Goal: Transaction & Acquisition: Purchase product/service

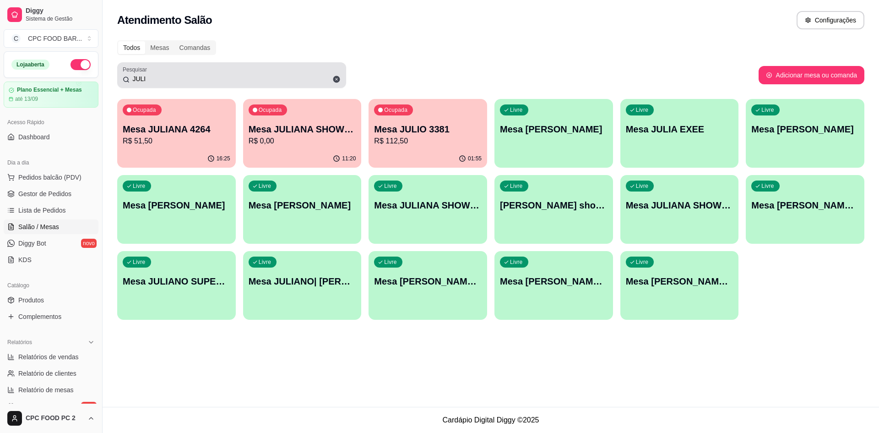
click at [240, 70] on div "JULI" at bounding box center [232, 75] width 218 height 18
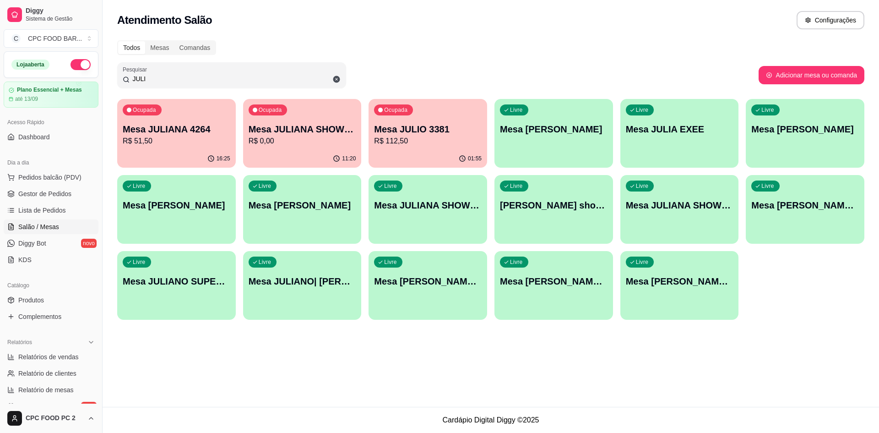
click at [230, 79] on input "JULI" at bounding box center [235, 78] width 211 height 9
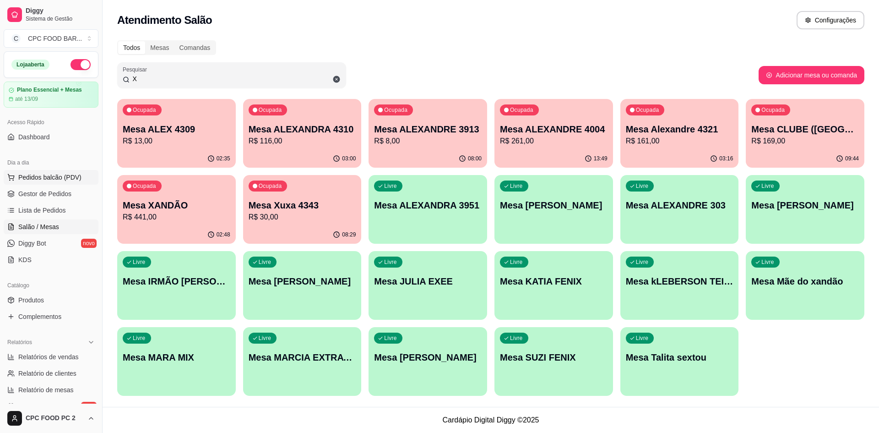
type input "X"
click at [37, 177] on span "Pedidos balcão (PDV)" at bounding box center [49, 177] width 63 height 9
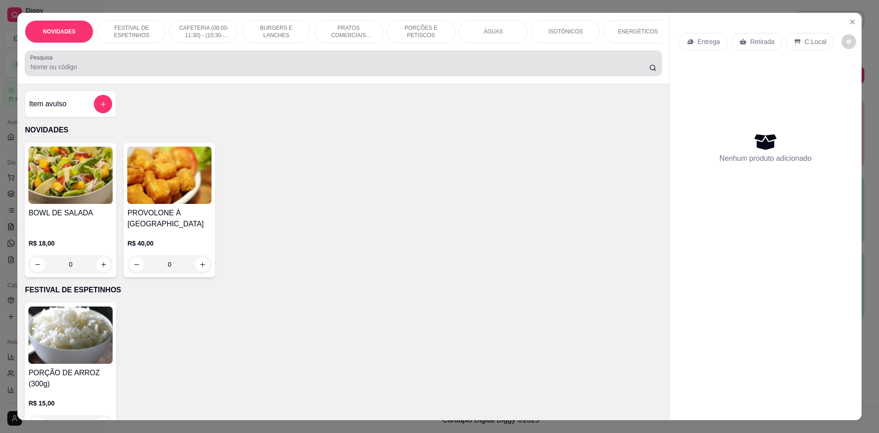
click at [122, 71] on input "Pesquisa" at bounding box center [339, 66] width 618 height 9
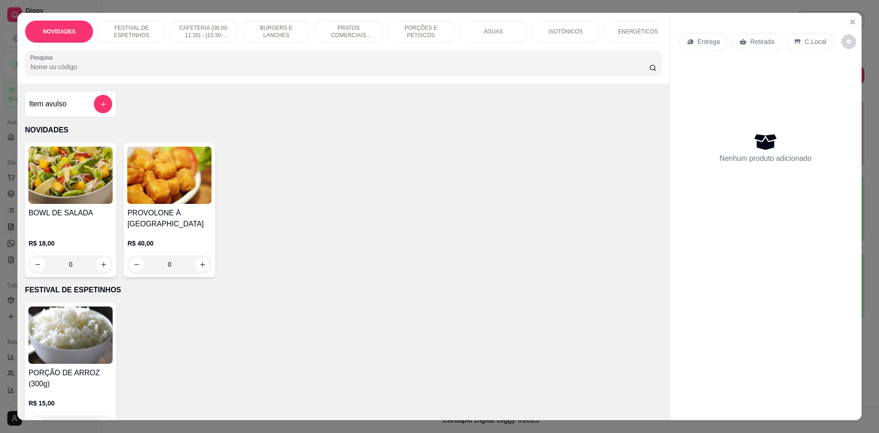
click at [122, 71] on input "Pesquisa" at bounding box center [339, 66] width 618 height 9
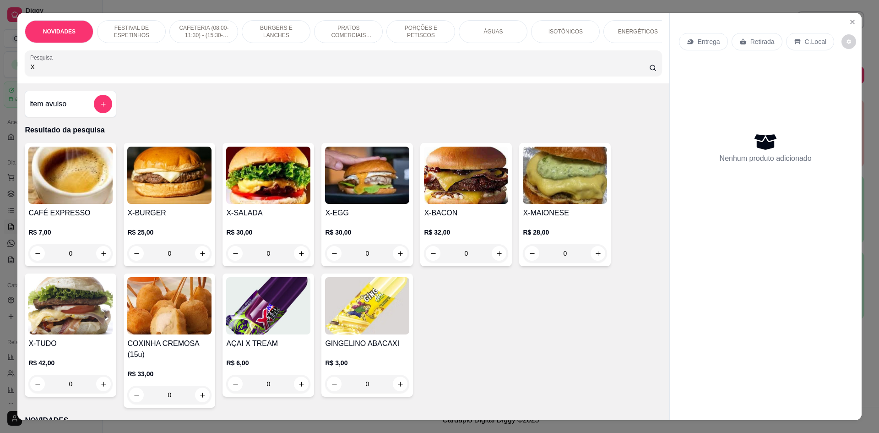
type input "X"
click at [201, 262] on div "0" at bounding box center [169, 253] width 84 height 18
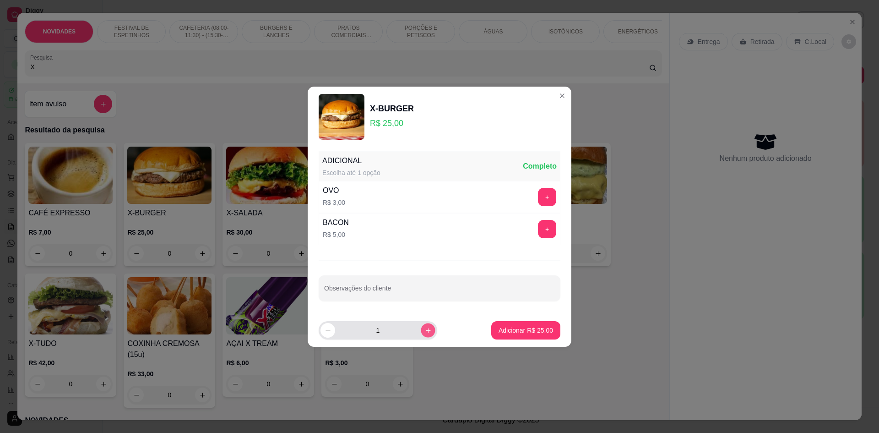
click at [427, 332] on button "increase-product-quantity" at bounding box center [428, 330] width 14 height 14
type input "2"
click at [500, 334] on p "Adicionar R$ 50,00" at bounding box center [525, 329] width 54 height 9
type input "2"
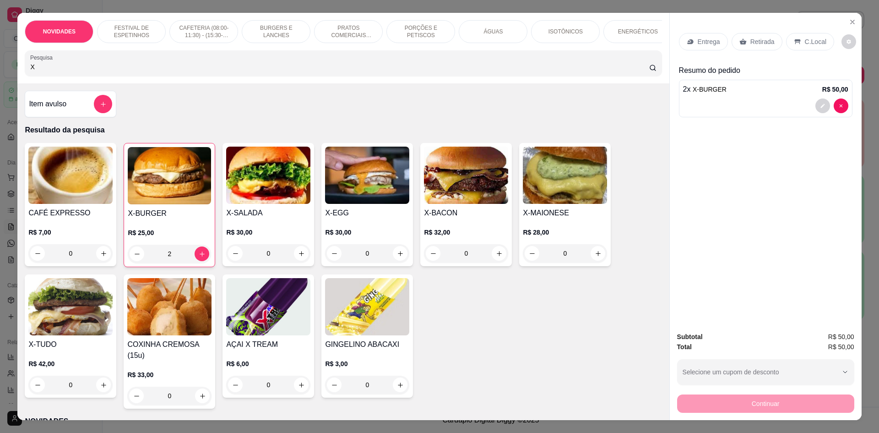
click at [108, 71] on input "X" at bounding box center [339, 66] width 618 height 9
click at [106, 71] on input "X" at bounding box center [339, 66] width 618 height 9
click at [103, 71] on input "X" at bounding box center [339, 66] width 618 height 9
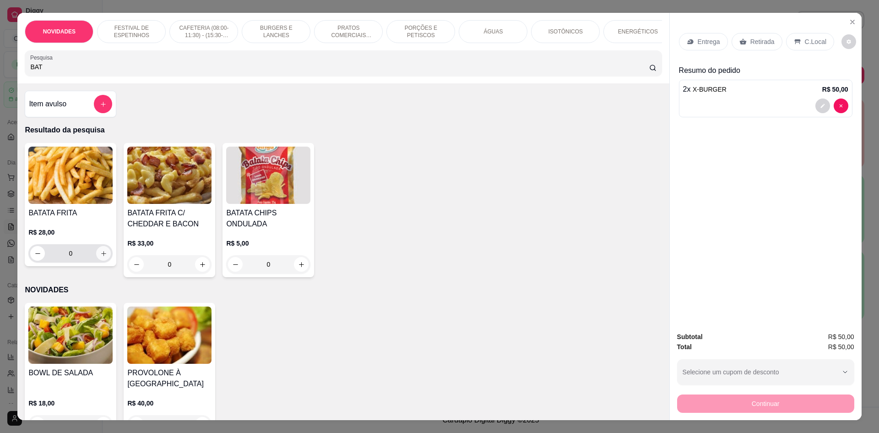
type input "BAT"
click at [100, 257] on icon "increase-product-quantity" at bounding box center [103, 253] width 7 height 7
type input "1"
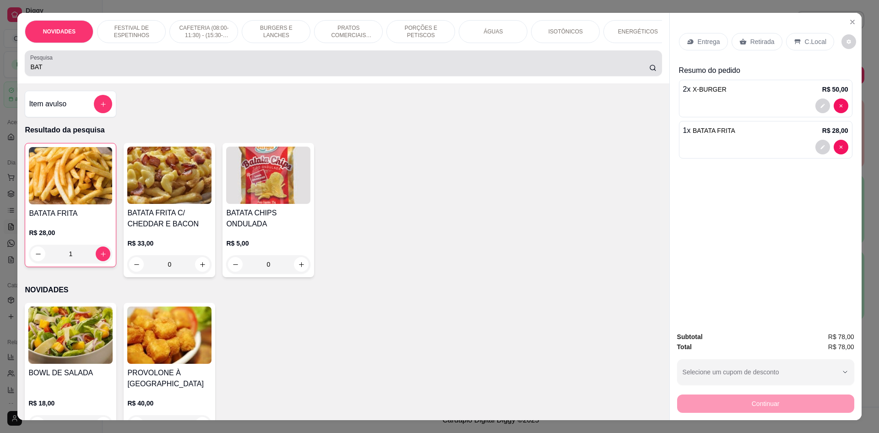
click at [38, 71] on input "BAT" at bounding box center [339, 66] width 618 height 9
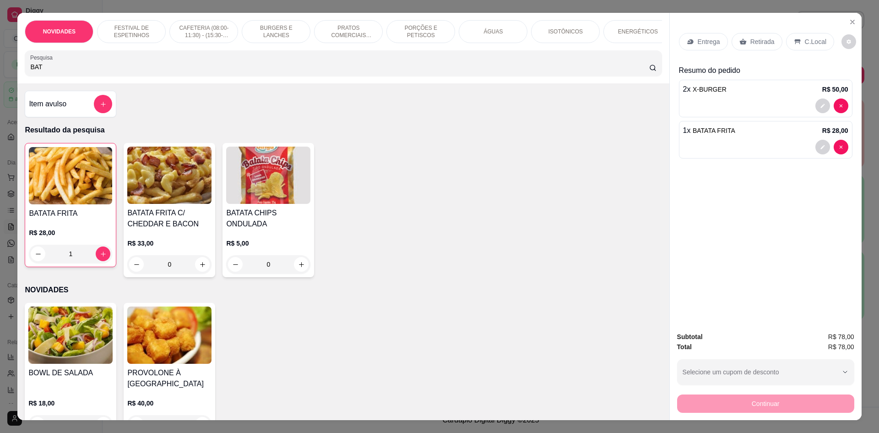
click at [38, 71] on input "BAT" at bounding box center [339, 66] width 618 height 9
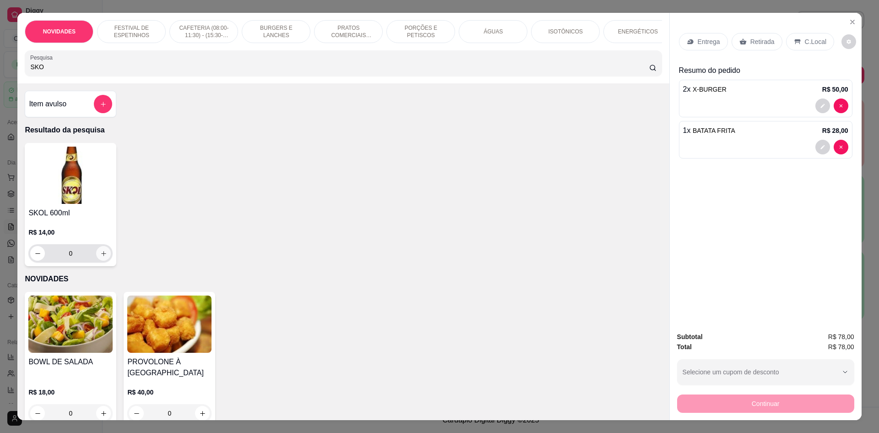
type input "SKO"
click at [100, 257] on icon "increase-product-quantity" at bounding box center [103, 253] width 7 height 7
type input "1"
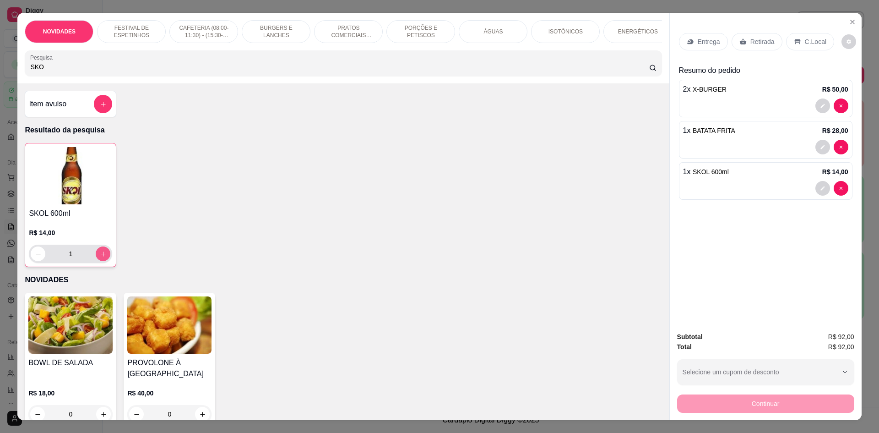
click at [100, 257] on icon "increase-product-quantity" at bounding box center [103, 253] width 7 height 7
type input "2"
type input "0"
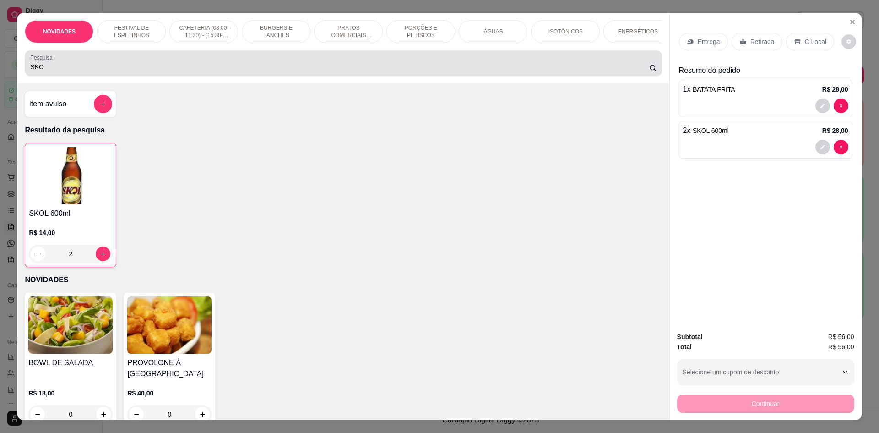
click at [113, 76] on div "Pesquisa SKO" at bounding box center [343, 63] width 637 height 26
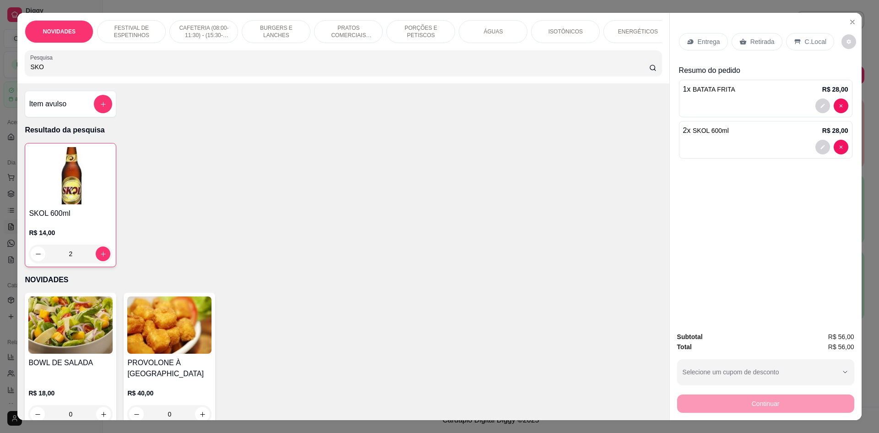
click at [116, 71] on input "SKO" at bounding box center [339, 66] width 618 height 9
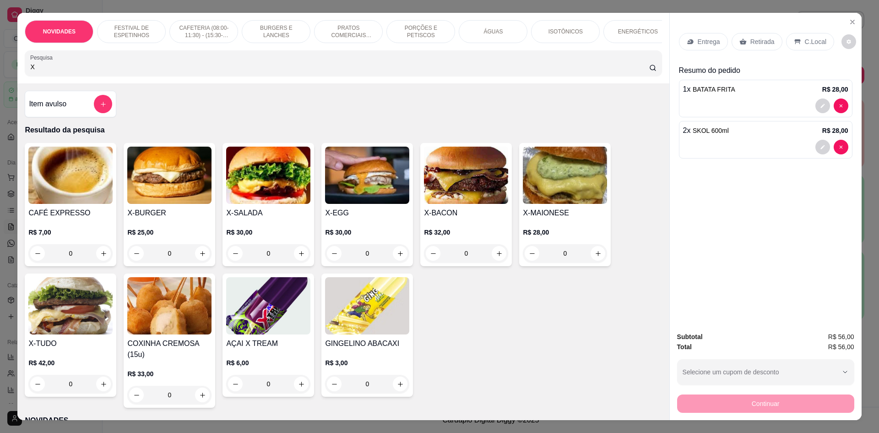
type input "X"
click at [496, 261] on div "0" at bounding box center [466, 253] width 84 height 18
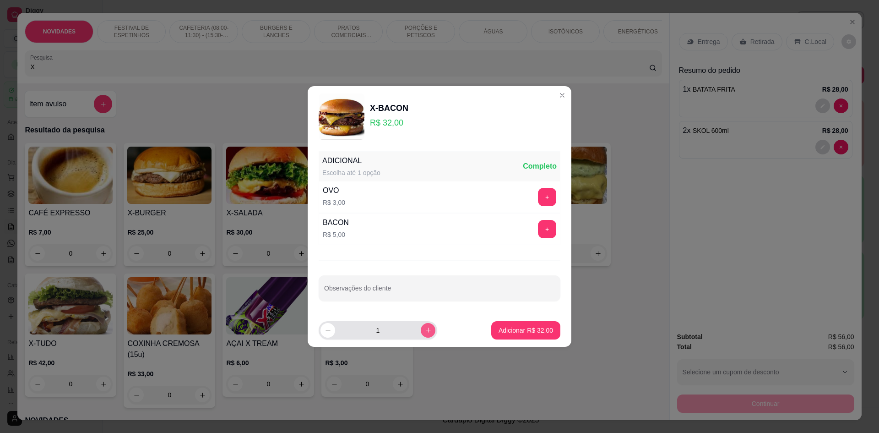
click at [425, 329] on icon "increase-product-quantity" at bounding box center [428, 329] width 7 height 7
type input "2"
click at [513, 331] on p "Adicionar R$ 64,00" at bounding box center [525, 329] width 53 height 9
type input "2"
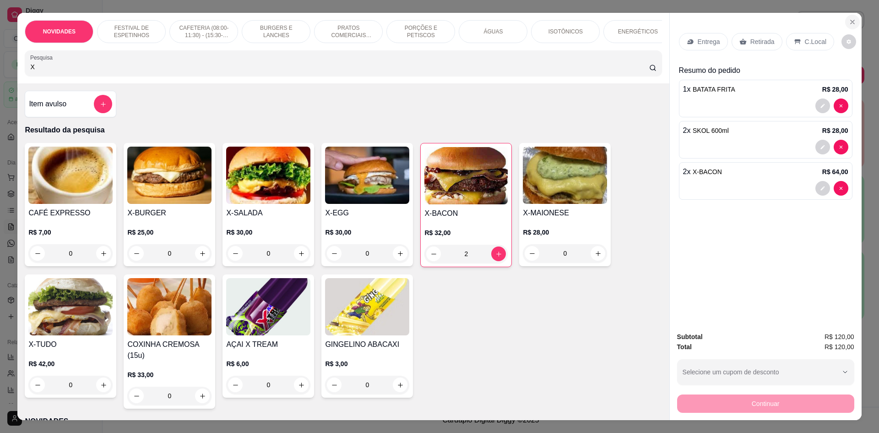
click at [850, 22] on icon "Close" at bounding box center [852, 22] width 4 height 4
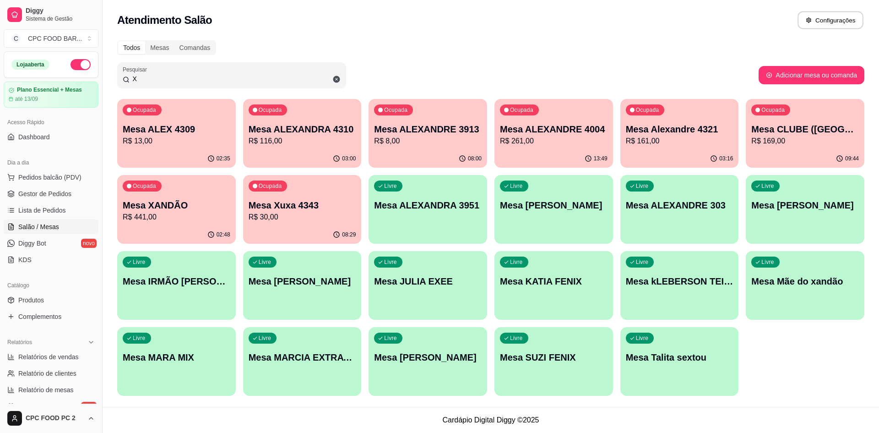
click at [849, 22] on button "Configurações" at bounding box center [830, 20] width 66 height 18
click at [147, 203] on p "Mesa XANDÃO" at bounding box center [177, 205] width 108 height 13
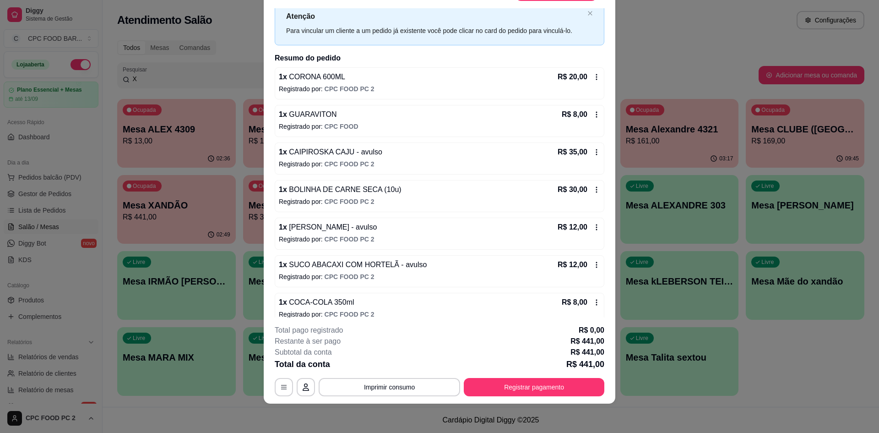
scroll to position [11, 0]
